Goal: Check status: Check status

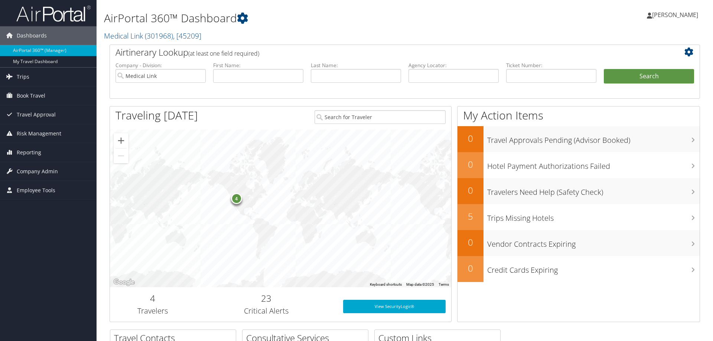
click at [40, 82] on link "Trips" at bounding box center [48, 77] width 97 height 19
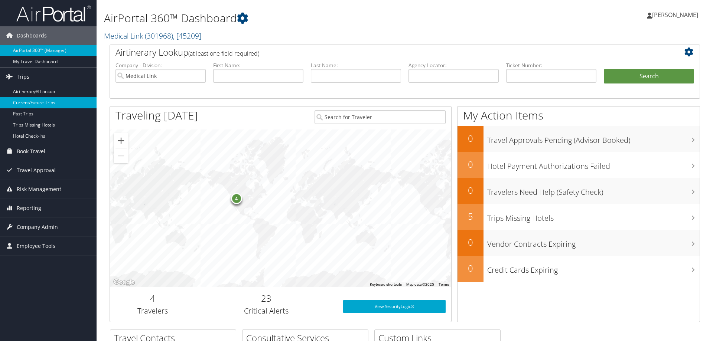
click at [44, 101] on link "Current/Future Trips" at bounding box center [48, 102] width 97 height 11
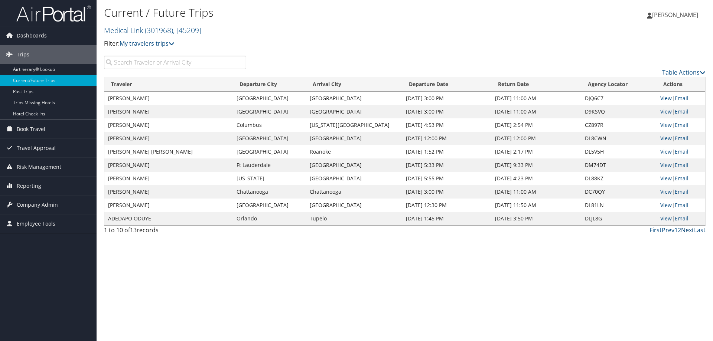
click at [689, 233] on link "Next" at bounding box center [687, 230] width 13 height 8
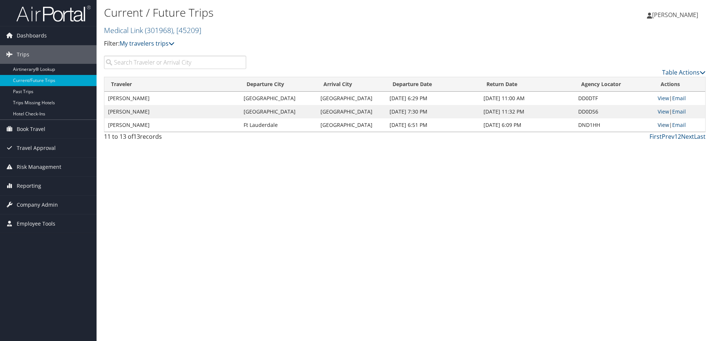
click at [659, 126] on link "View" at bounding box center [664, 124] width 12 height 7
click at [662, 126] on link "View" at bounding box center [664, 124] width 12 height 7
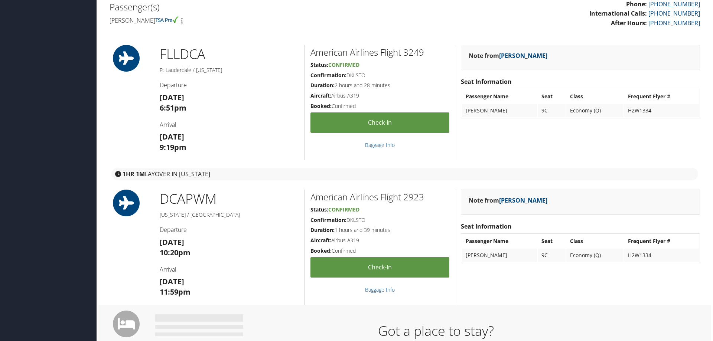
scroll to position [265, 0]
